Goal: Transaction & Acquisition: Purchase product/service

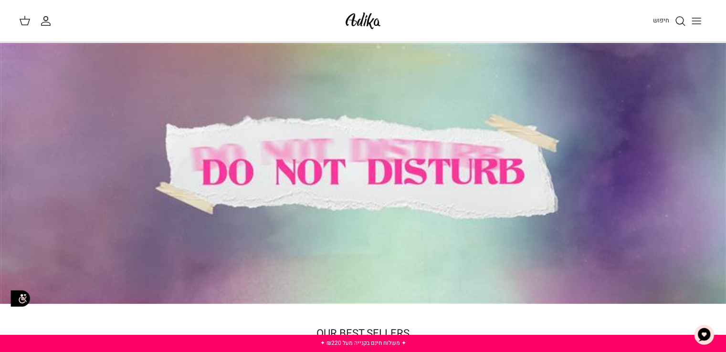
click at [696, 19] on icon "Toggle menu" at bounding box center [695, 20] width 11 height 11
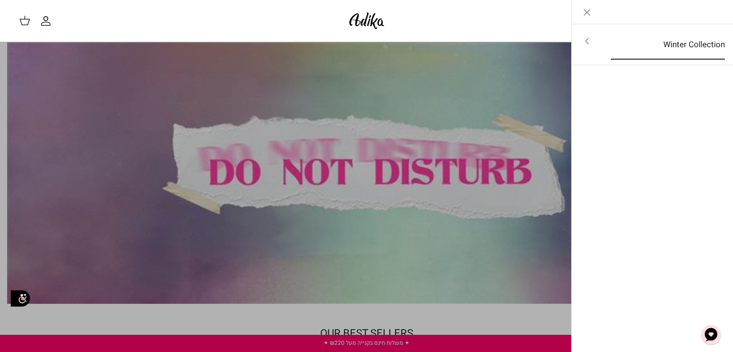
click at [696, 50] on link "Winter Collection" at bounding box center [667, 45] width 131 height 30
click at [697, 44] on link "לכל הפריטים" at bounding box center [652, 42] width 152 height 24
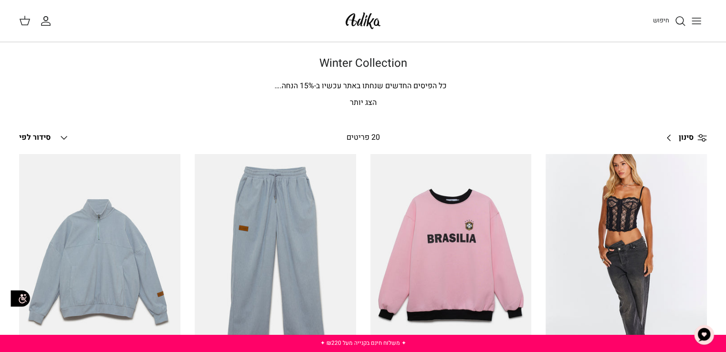
drag, startPoint x: 732, startPoint y: 31, endPoint x: 730, endPoint y: -41, distance: 72.5
